Goal: Complete application form: Complete application form

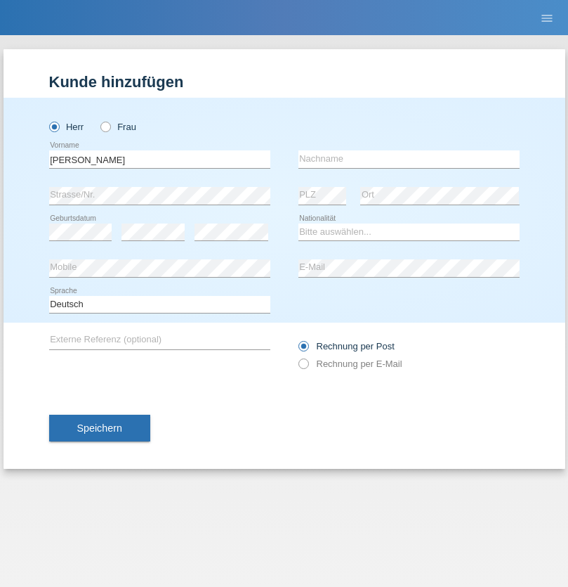
type input "[PERSON_NAME]"
click at [409, 159] on input "text" at bounding box center [409, 159] width 221 height 18
type input "[PERSON_NAME]"
select select "CH"
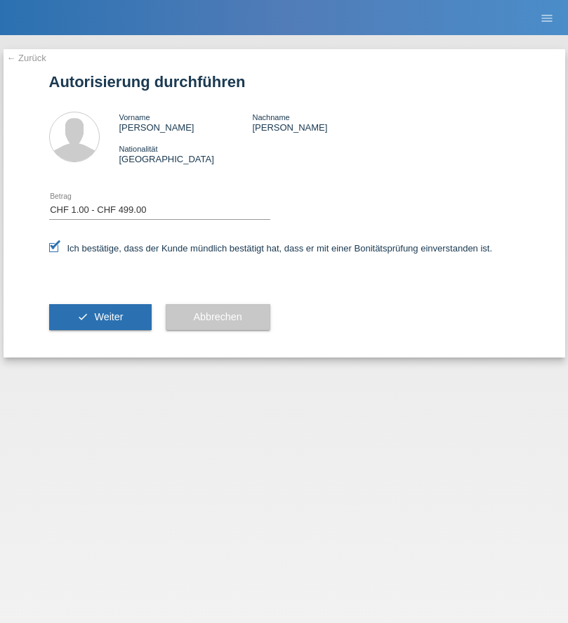
select select "1"
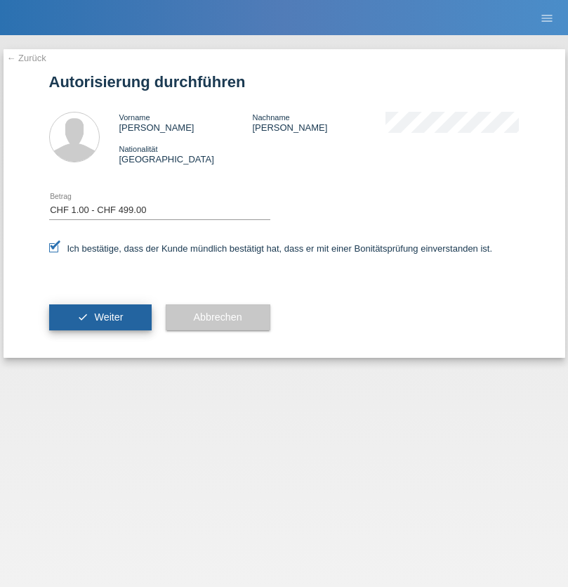
click at [100, 317] on span "Weiter" at bounding box center [108, 316] width 29 height 11
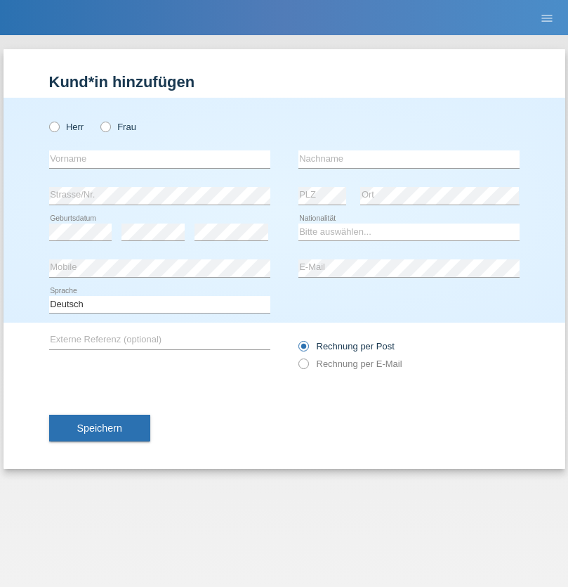
radio input "true"
click at [159, 159] on input "text" at bounding box center [159, 159] width 221 height 18
type input "Alem"
click at [409, 159] on input "text" at bounding box center [409, 159] width 221 height 18
type input "Hodzic"
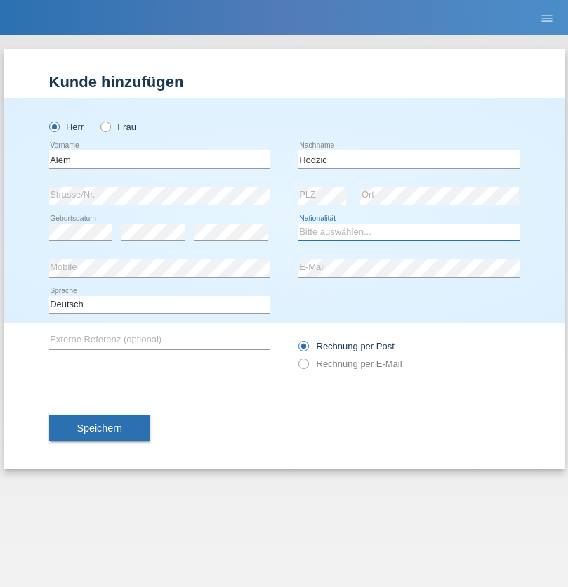
select select "CH"
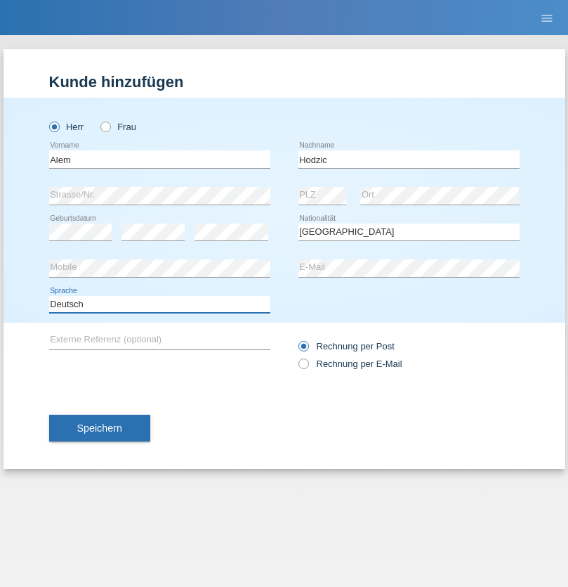
select select "en"
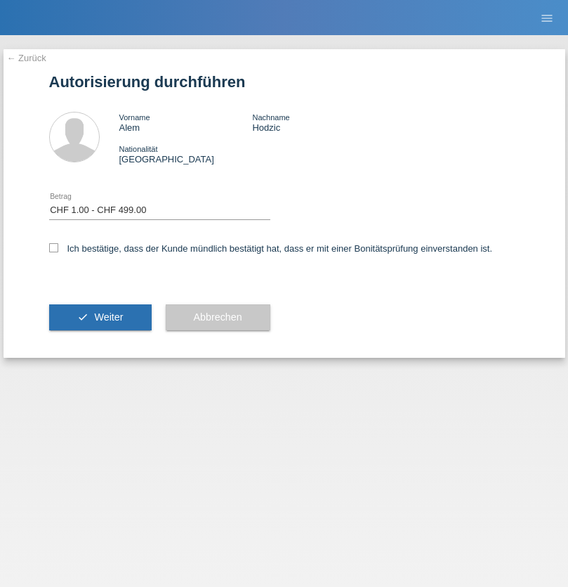
select select "1"
checkbox input "true"
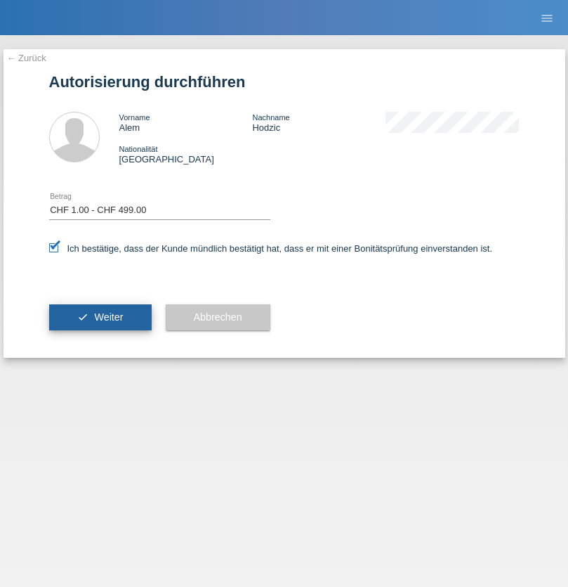
click at [100, 317] on span "Weiter" at bounding box center [108, 316] width 29 height 11
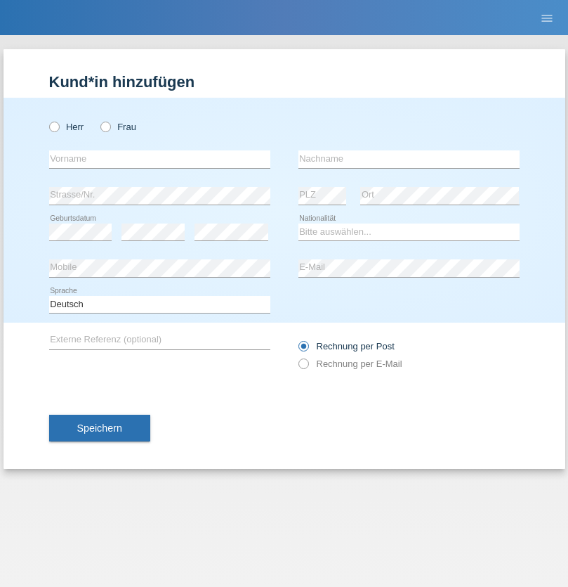
radio input "true"
click at [159, 159] on input "text" at bounding box center [159, 159] width 221 height 18
type input "[PERSON_NAME]"
click at [409, 159] on input "text" at bounding box center [409, 159] width 221 height 18
type input "Papuc"
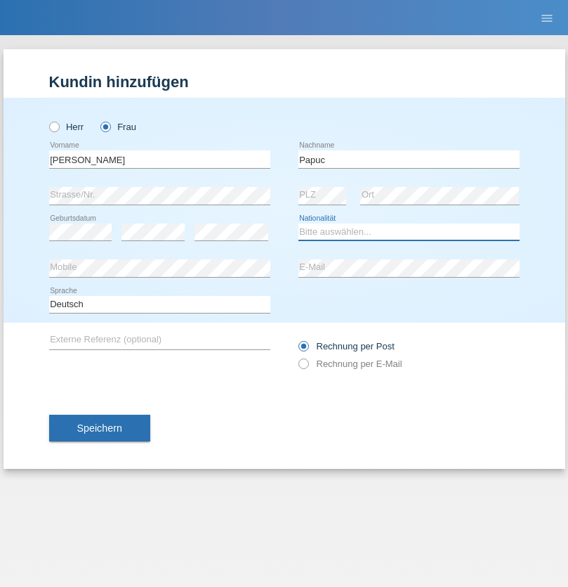
select select "RO"
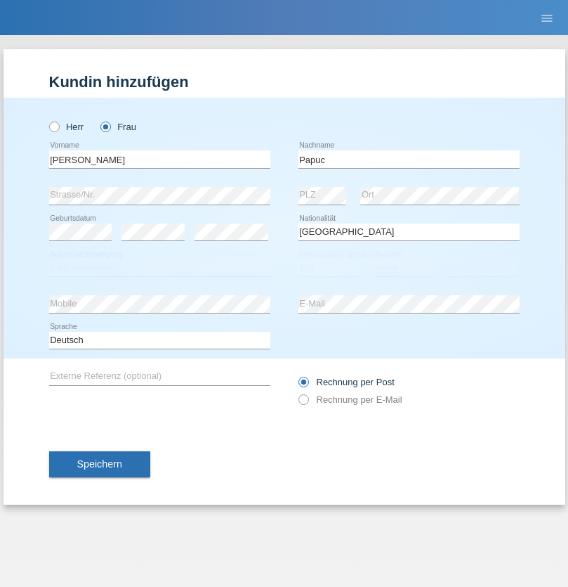
select select "C"
select select "30"
select select "07"
select select "2019"
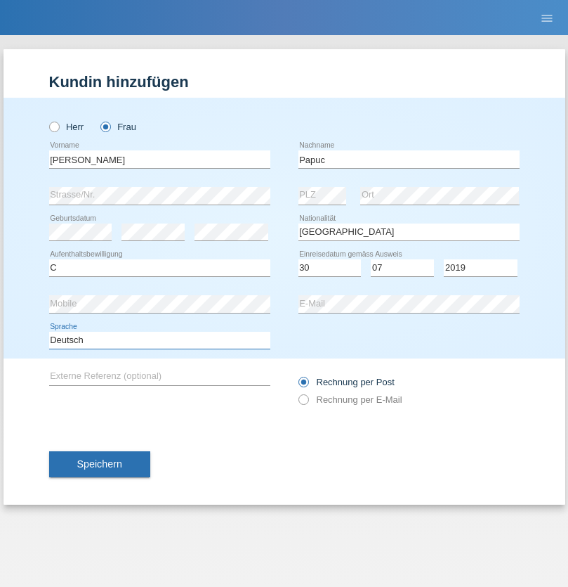
select select "en"
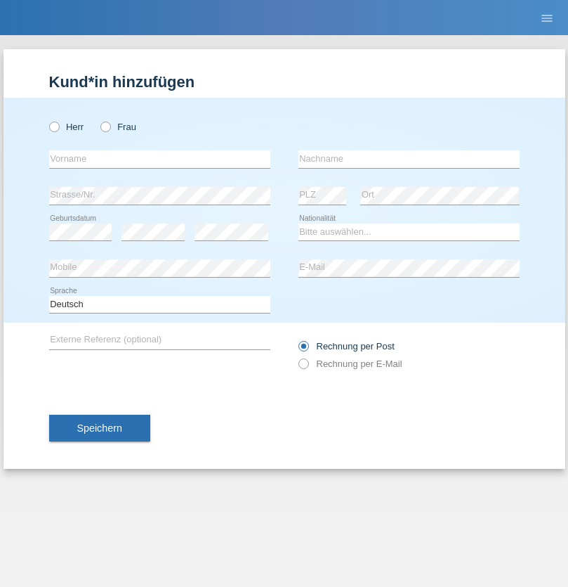
radio input "true"
click at [159, 159] on input "text" at bounding box center [159, 159] width 221 height 18
type input "Dikbaş"
click at [409, 159] on input "text" at bounding box center [409, 159] width 221 height 18
type input "Nuray"
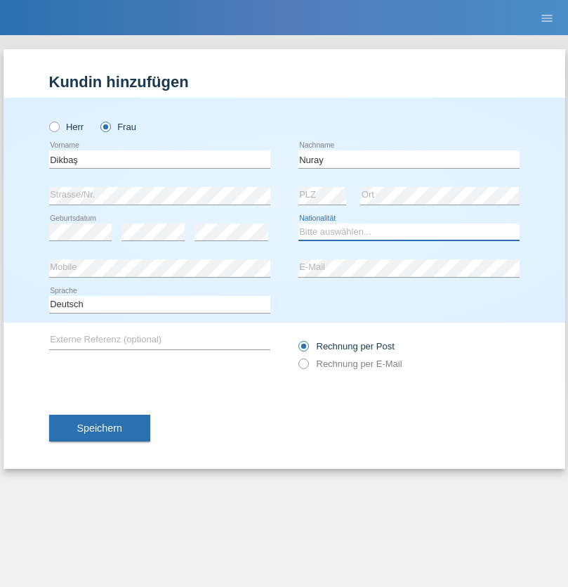
select select "TR"
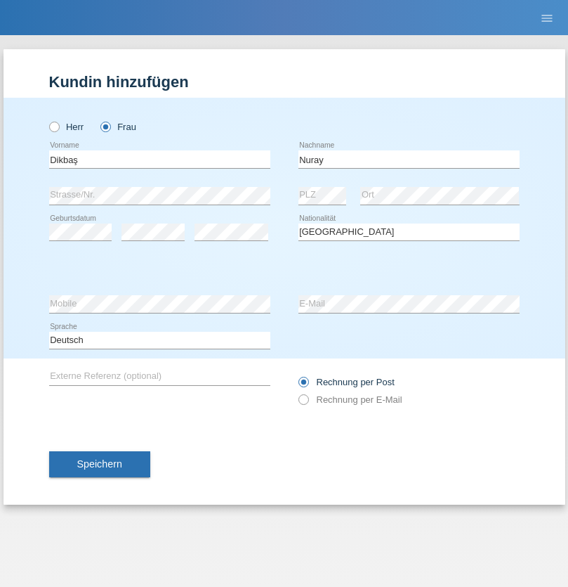
select select "C"
select select "09"
select select "11"
select select "1994"
